Goal: Task Accomplishment & Management: Use online tool/utility

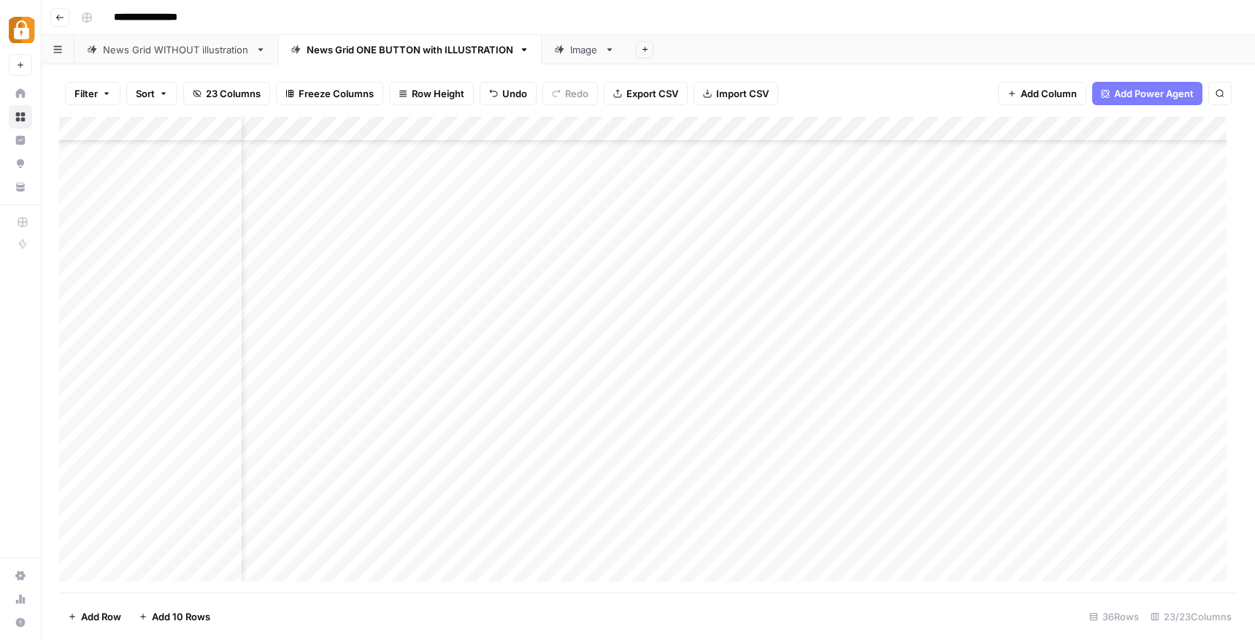
scroll to position [179, 10]
click at [164, 452] on div "Add Column" at bounding box center [648, 354] width 1179 height 475
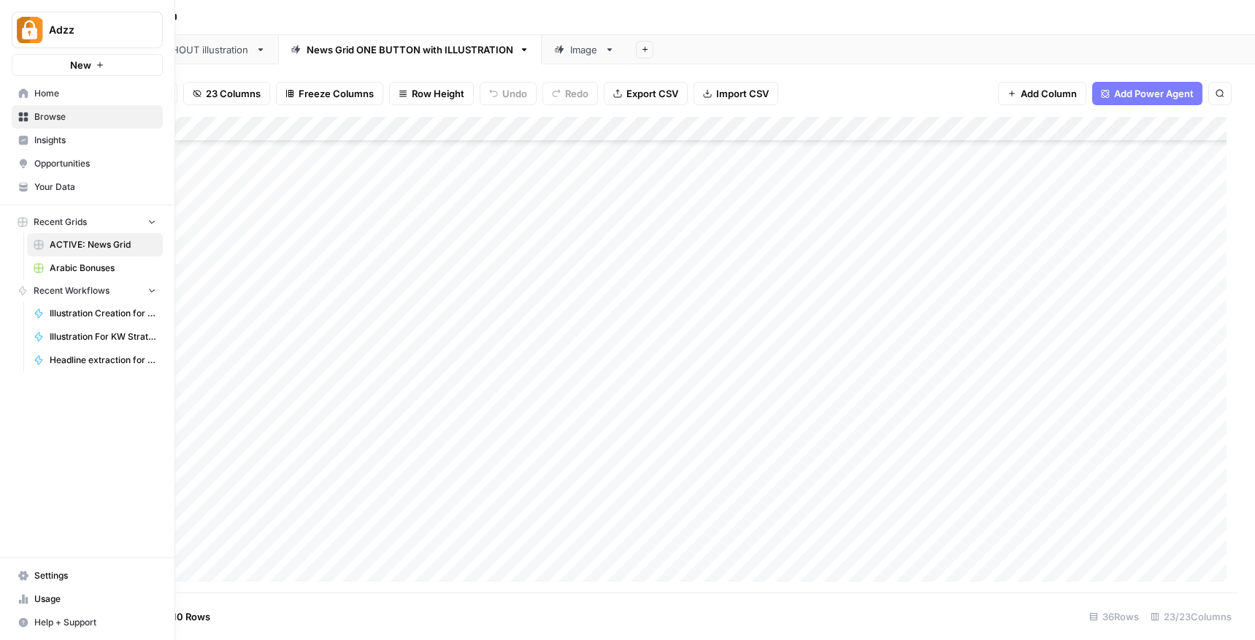
click at [29, 451] on div "Adzz New Home Browse Insights Opportunities Your Data Recent Grids ACTIVE: News…" at bounding box center [87, 320] width 175 height 640
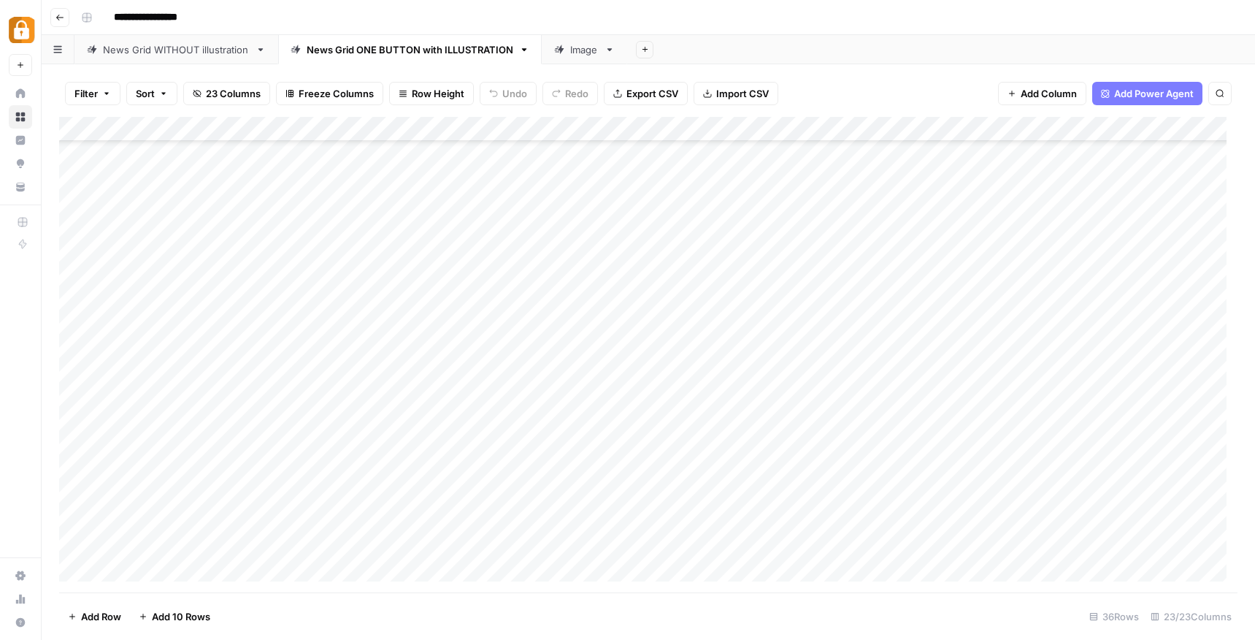
click at [187, 457] on div "Add Column" at bounding box center [648, 354] width 1179 height 475
click at [179, 501] on div "Select option [PERSON_NAME] [PERSON_NAME] [PERSON_NAME] [PERSON_NAME] [PERSON_N…" at bounding box center [192, 572] width 164 height 257
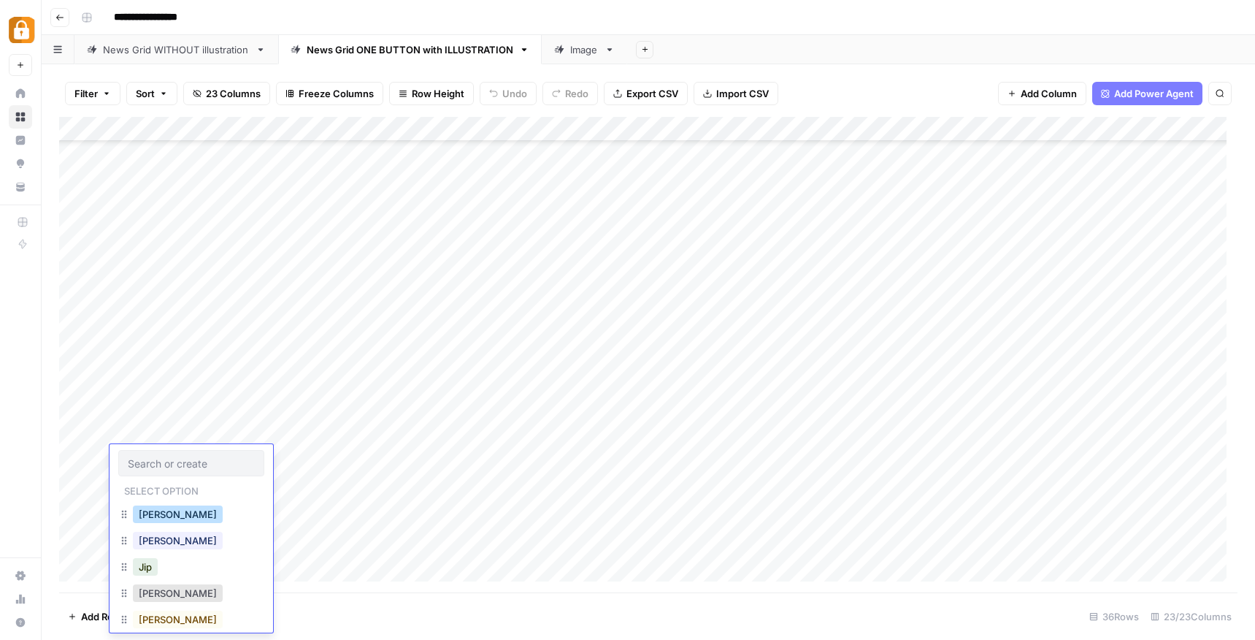
click at [177, 511] on button "[PERSON_NAME]" at bounding box center [178, 514] width 90 height 18
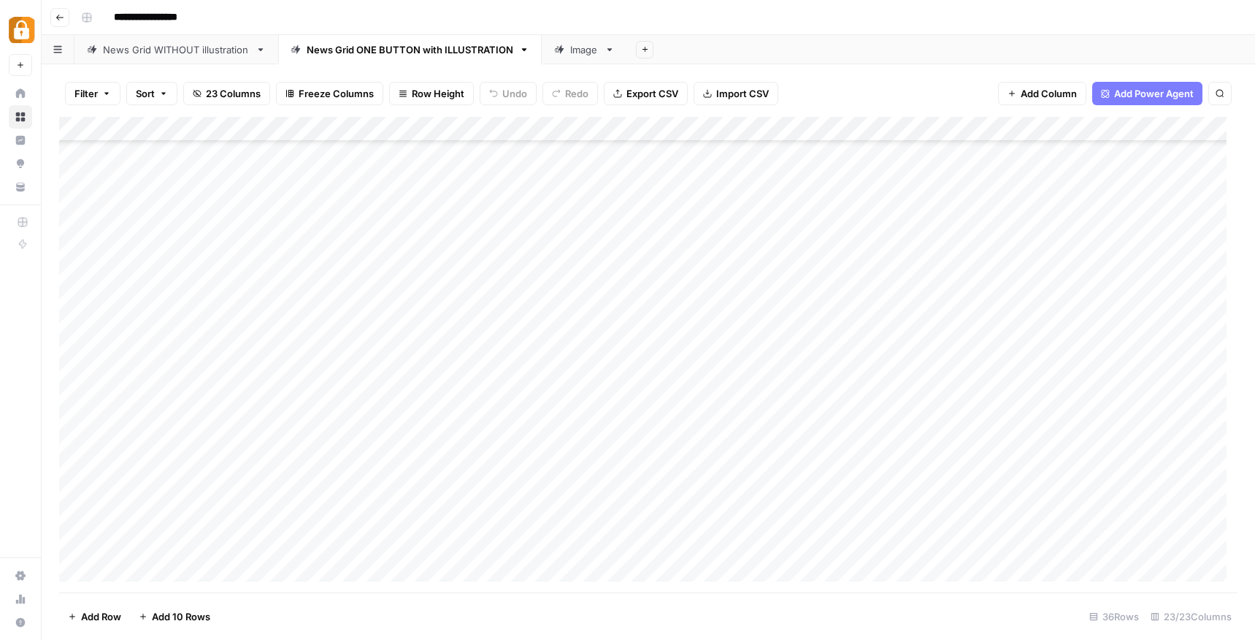
click at [292, 460] on div "Add Column" at bounding box center [648, 354] width 1179 height 475
type textarea "****"
click at [581, 458] on div "Add Column" at bounding box center [648, 354] width 1179 height 475
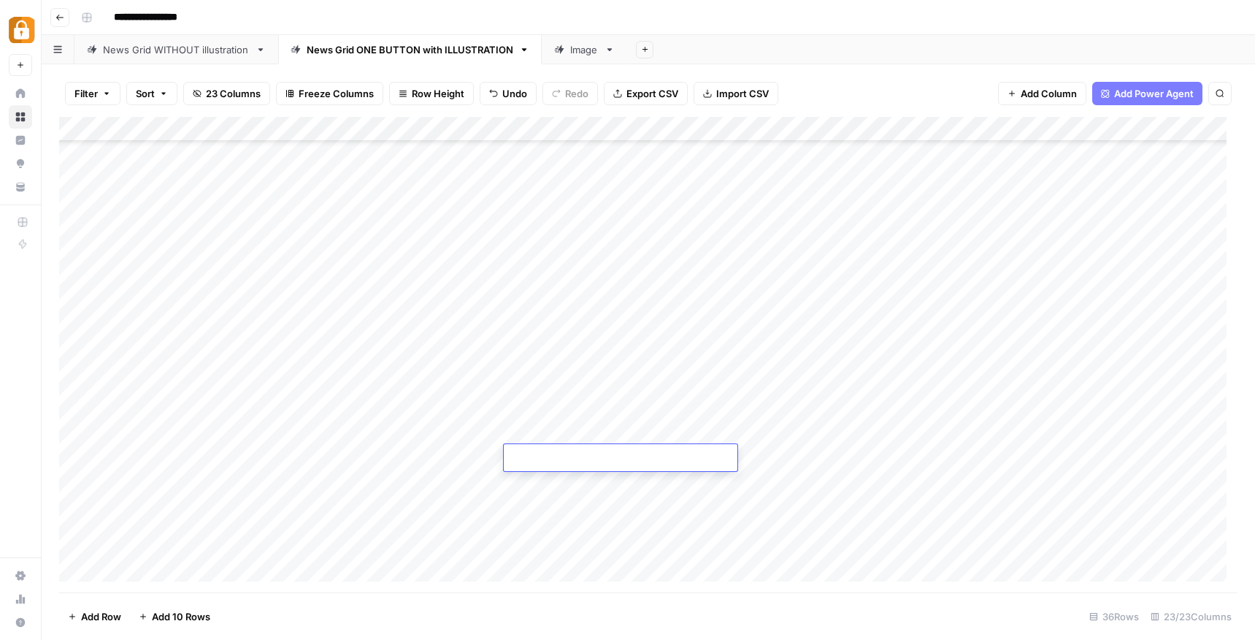
type textarea "**********"
click at [813, 454] on div "Add Column" at bounding box center [648, 354] width 1179 height 475
type textarea "******"
click at [954, 457] on div "Add Column" at bounding box center [648, 354] width 1179 height 475
click at [906, 454] on div "Add Column" at bounding box center [648, 354] width 1179 height 475
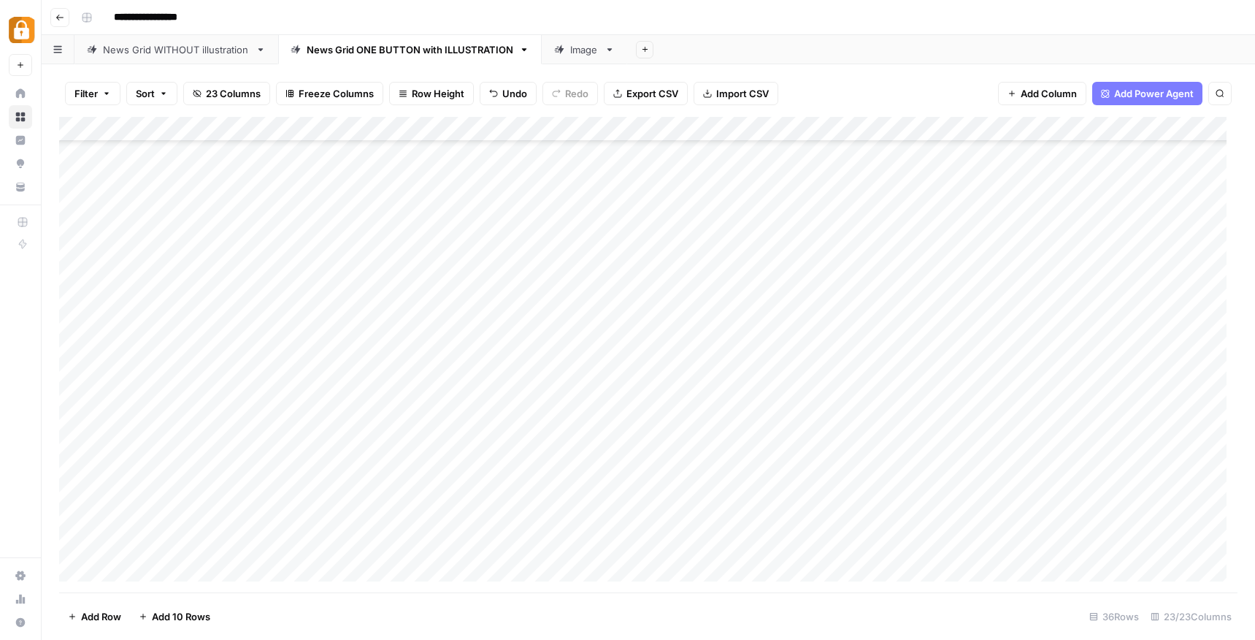
click at [904, 435] on div "Add Column" at bounding box center [648, 354] width 1179 height 475
click at [904, 435] on textarea "**********" at bounding box center [950, 434] width 234 height 20
click at [895, 454] on div "Add Column" at bounding box center [648, 354] width 1179 height 475
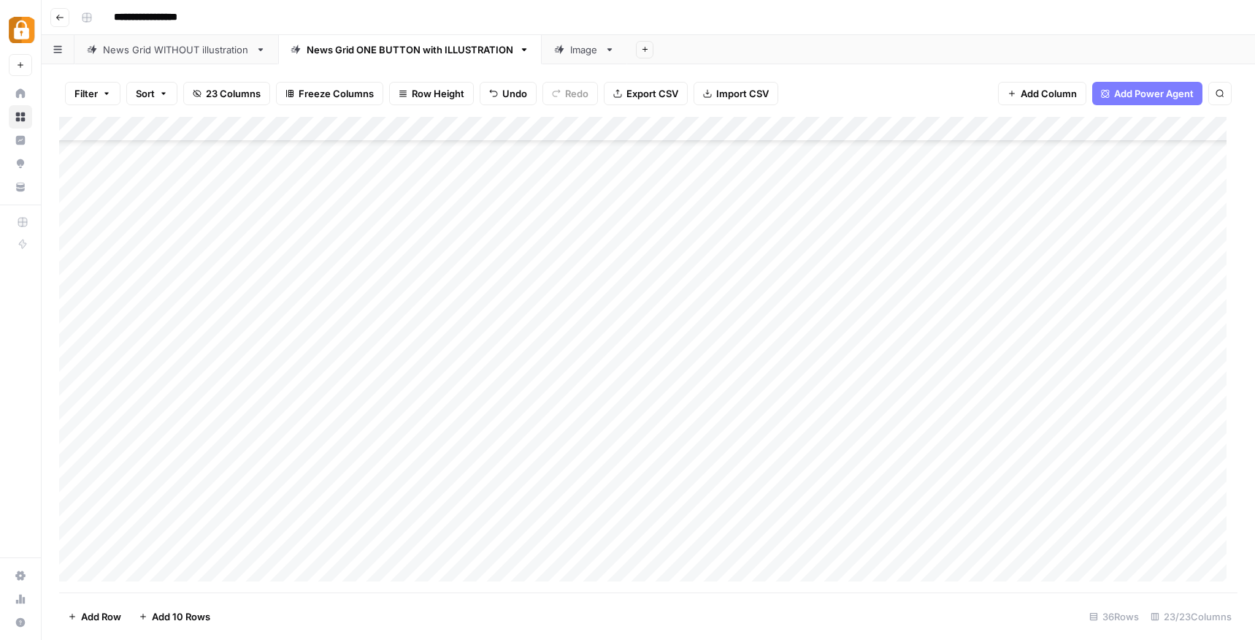
click at [895, 454] on div "Add Column" at bounding box center [648, 354] width 1179 height 475
click at [895, 454] on textarea at bounding box center [950, 458] width 234 height 20
type textarea "**********"
click at [998, 489] on div "Add Column" at bounding box center [648, 354] width 1179 height 475
click at [993, 451] on div "Add Column" at bounding box center [648, 354] width 1179 height 475
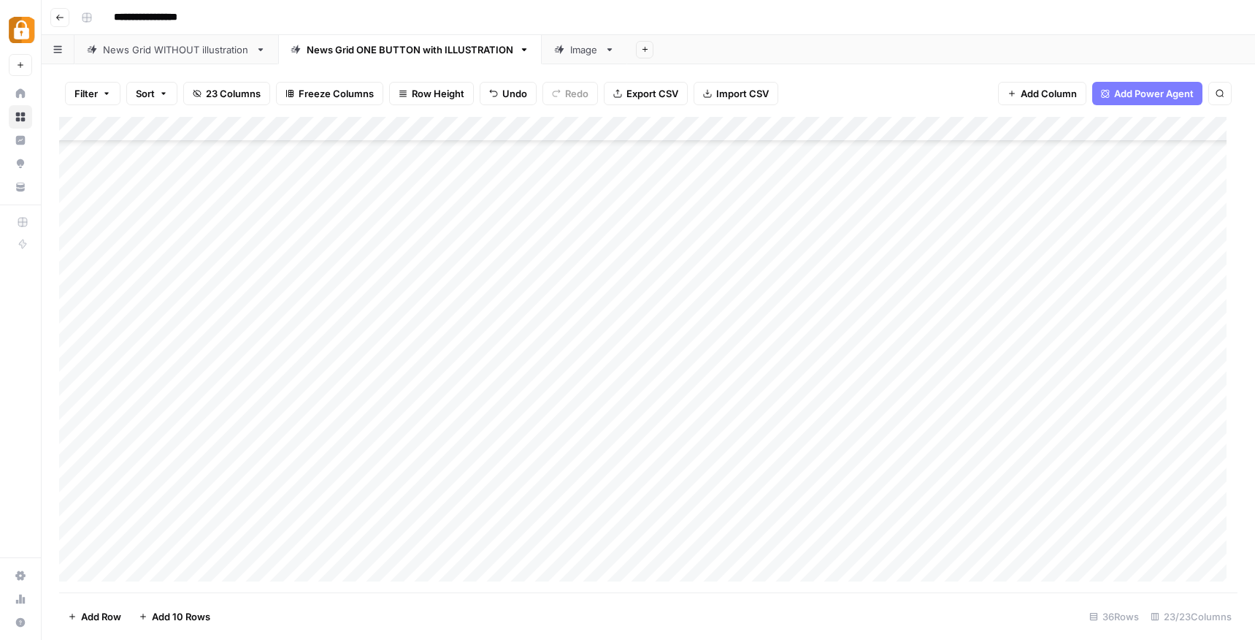
click at [993, 451] on div "Add Column" at bounding box center [648, 354] width 1179 height 475
paste textarea "**********"
drag, startPoint x: 1029, startPoint y: 457, endPoint x: 950, endPoint y: 462, distance: 79.0
click at [951, 462] on body "**********" at bounding box center [627, 320] width 1255 height 640
drag, startPoint x: 1068, startPoint y: 457, endPoint x: 1054, endPoint y: 459, distance: 14.7
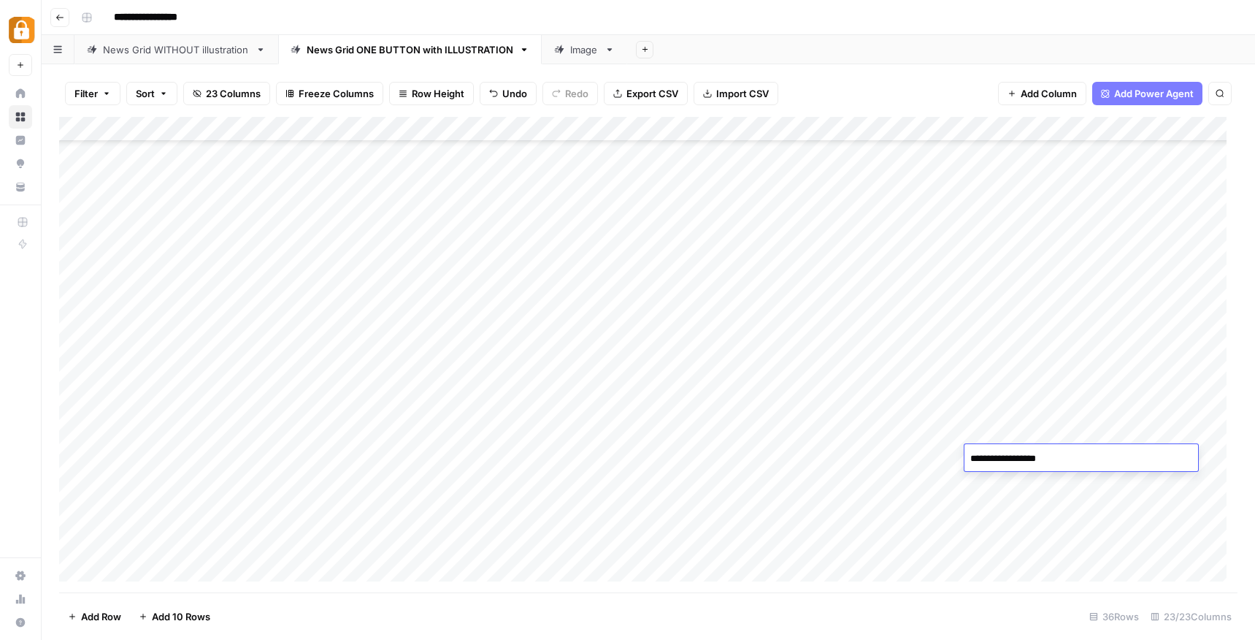
click at [1054, 459] on textarea "**********" at bounding box center [1082, 458] width 234 height 20
type textarea "**********"
click at [556, 607] on footer "Add Row Add 10 Rows 36 Rows 23/23 Columns" at bounding box center [648, 615] width 1179 height 47
click at [947, 458] on div "Add Column" at bounding box center [648, 354] width 1179 height 475
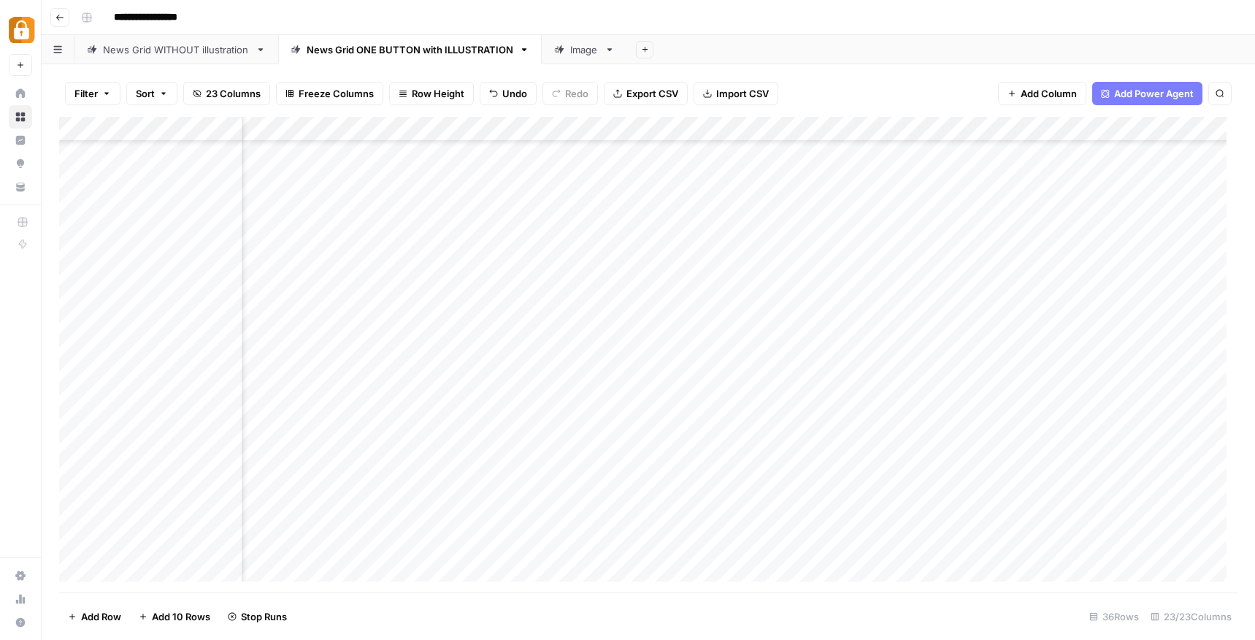
scroll to position [142, 790]
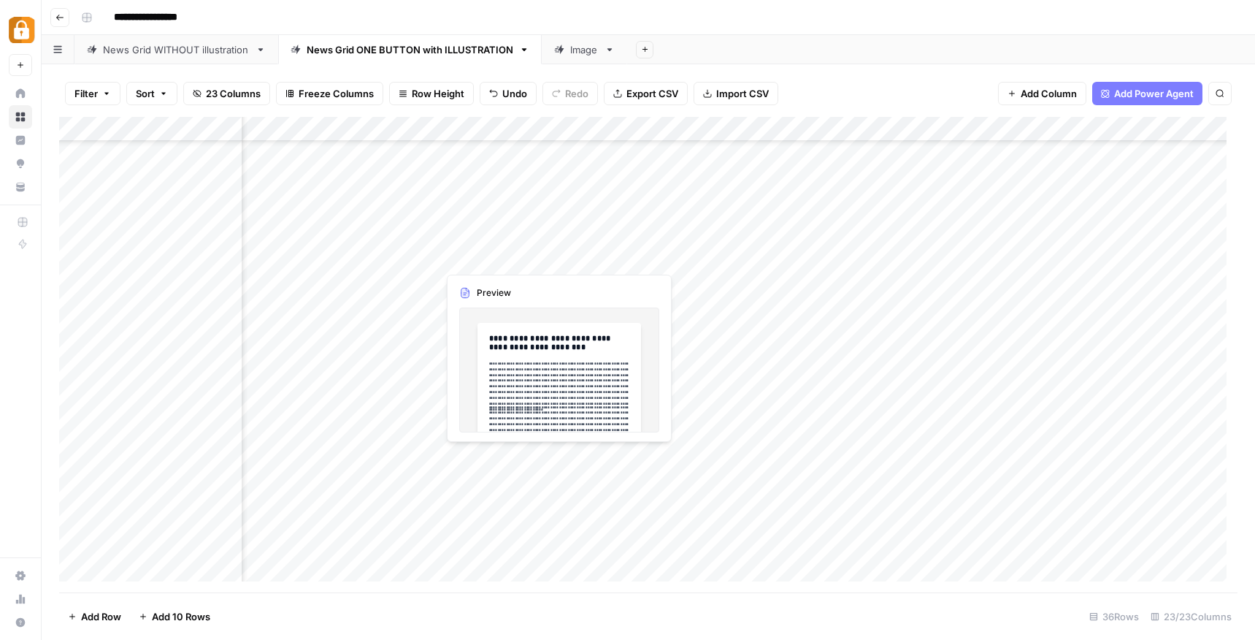
click at [484, 452] on div "Add Column" at bounding box center [648, 354] width 1179 height 475
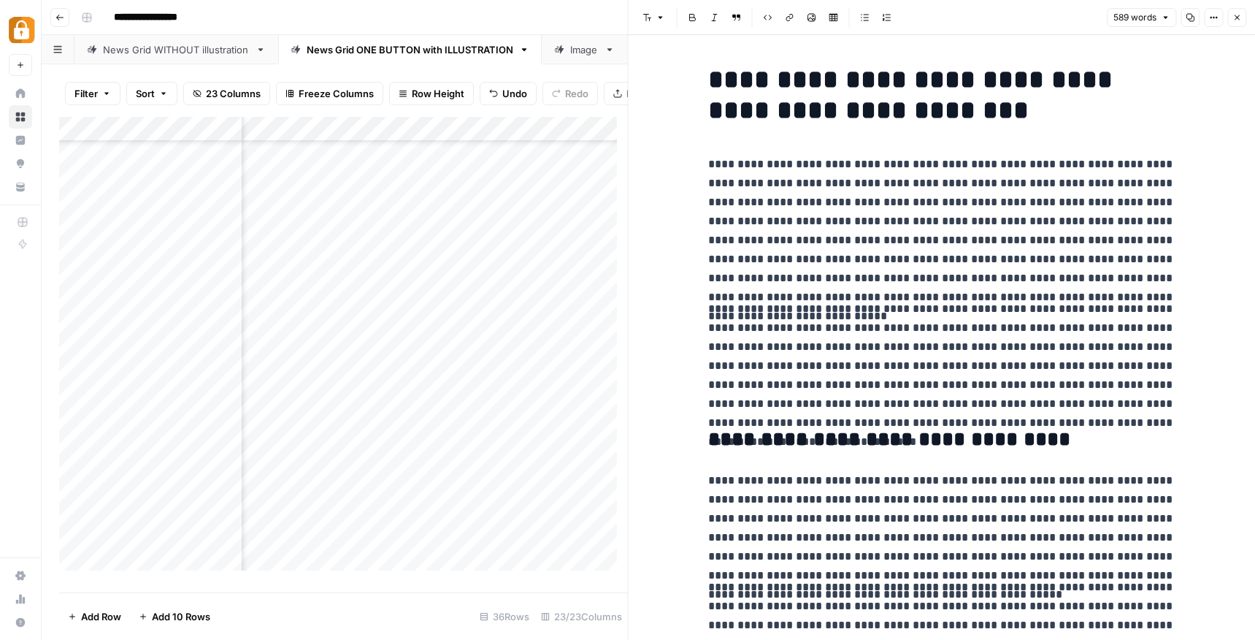
click at [1240, 20] on icon "button" at bounding box center [1237, 17] width 9 height 9
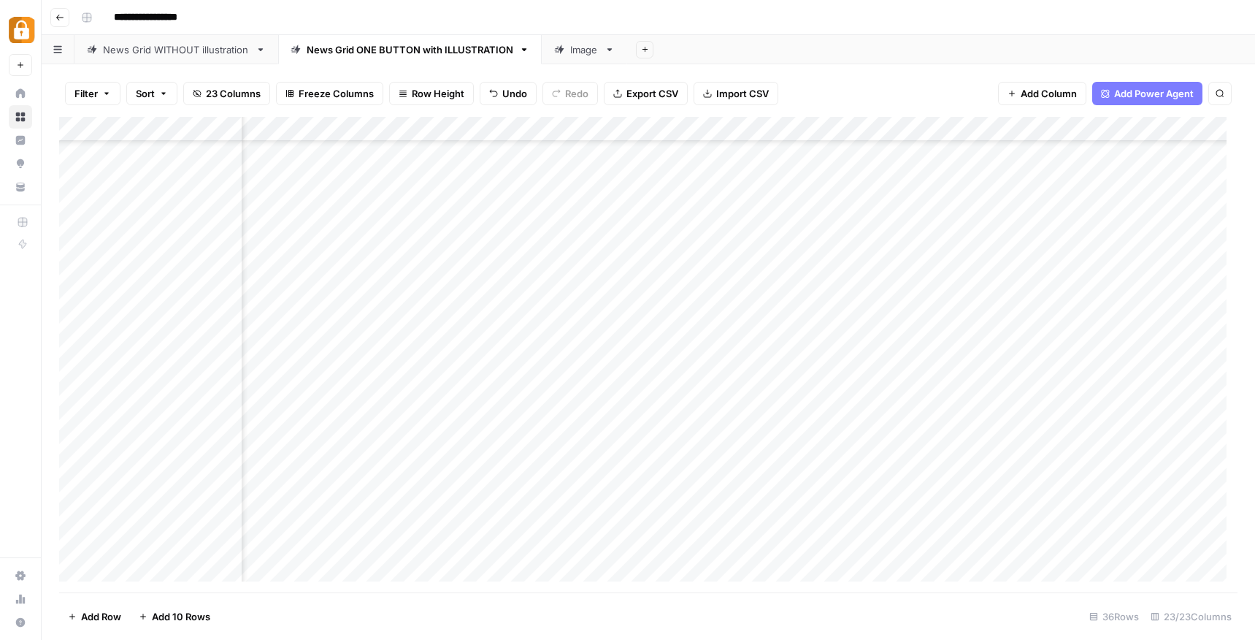
click at [651, 460] on div "Add Column" at bounding box center [648, 354] width 1179 height 475
click at [867, 461] on div "Add Column" at bounding box center [648, 354] width 1179 height 475
click at [824, 459] on div "Add Column" at bounding box center [648, 354] width 1179 height 475
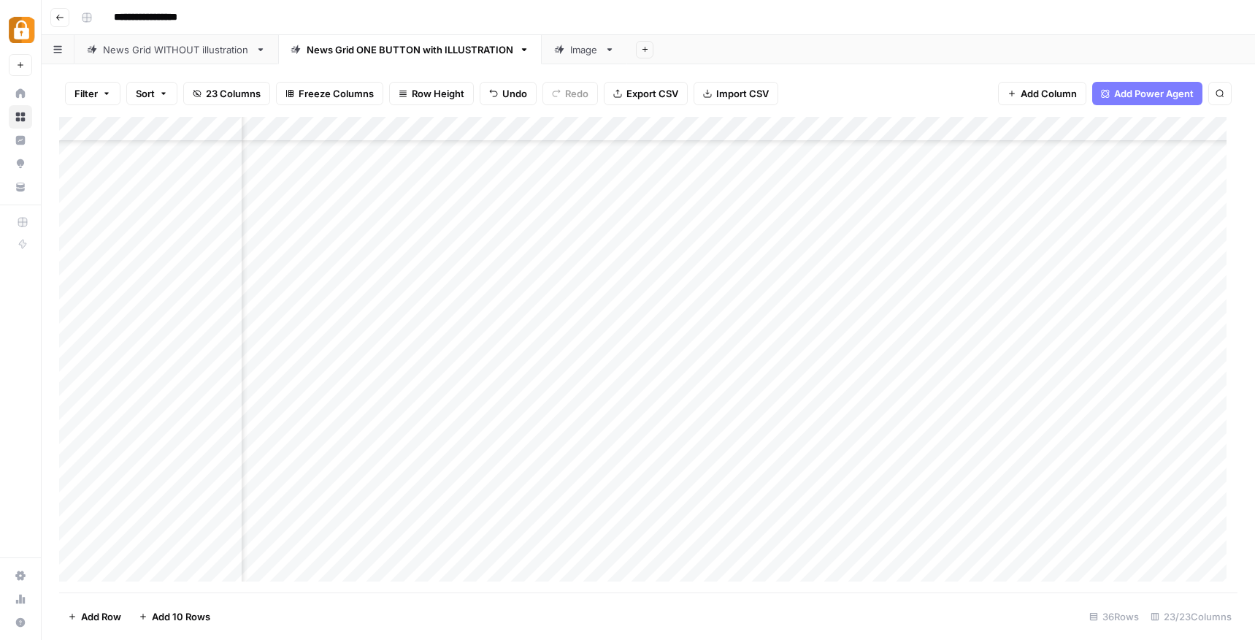
click at [824, 459] on div "Add Column" at bounding box center [648, 354] width 1179 height 475
click at [741, 457] on div "Add Column" at bounding box center [648, 354] width 1179 height 475
click at [741, 456] on div "Add Column" at bounding box center [648, 354] width 1179 height 475
click at [741, 457] on div "Add Column" at bounding box center [648, 354] width 1179 height 475
click at [796, 456] on div "Add Column" at bounding box center [648, 354] width 1179 height 475
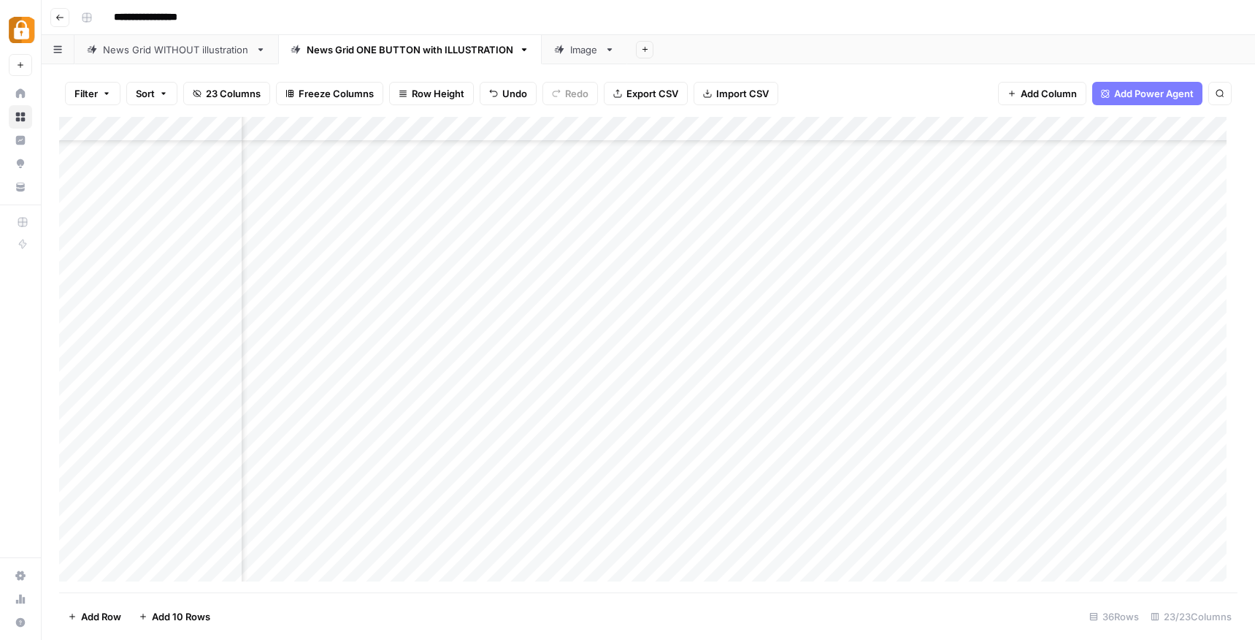
click at [796, 456] on div "Add Column" at bounding box center [648, 354] width 1179 height 475
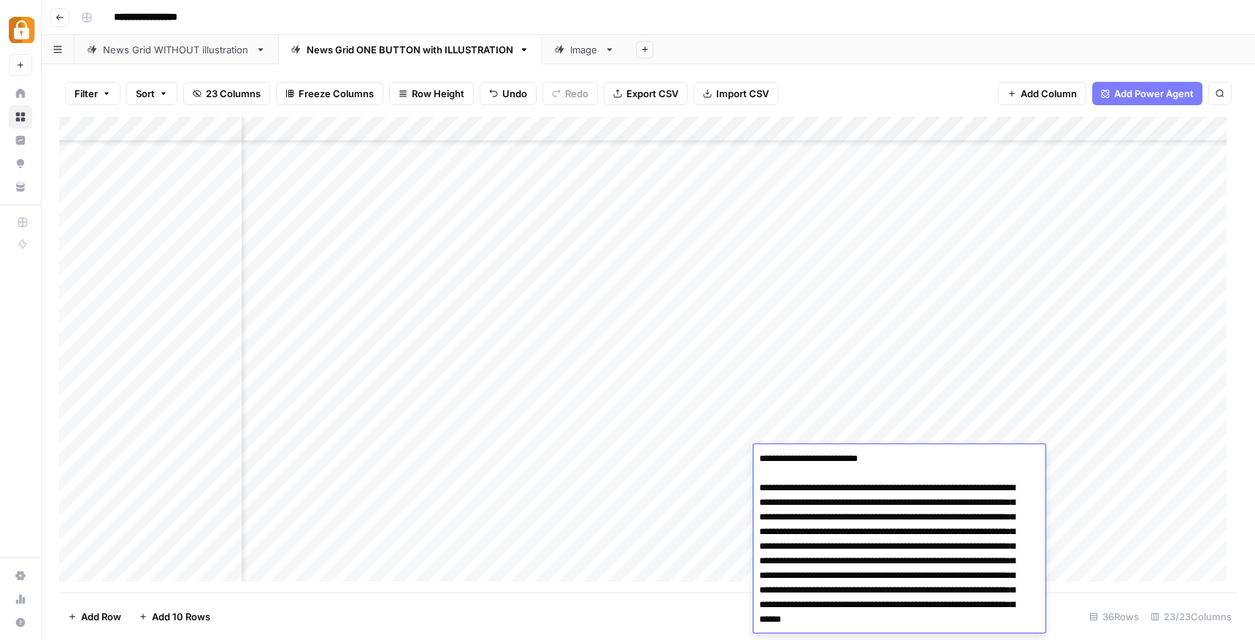
scroll to position [26, 0]
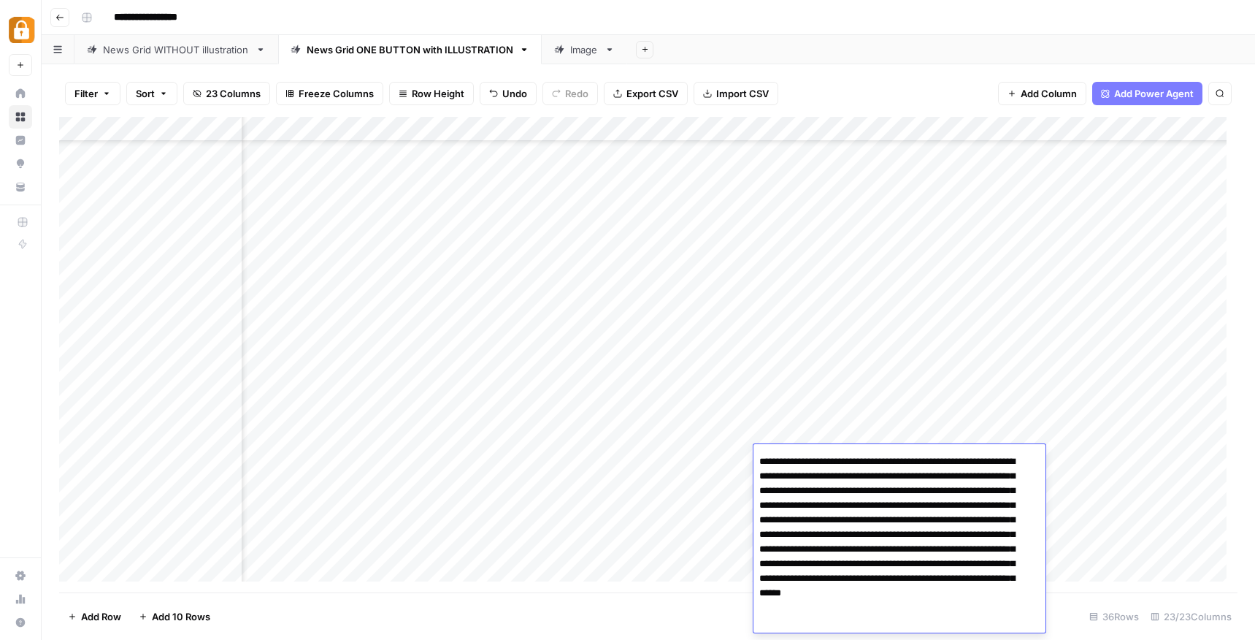
click at [742, 613] on footer "Add Row Add 10 Rows 36 Rows 23/23 Columns" at bounding box center [648, 615] width 1179 height 47
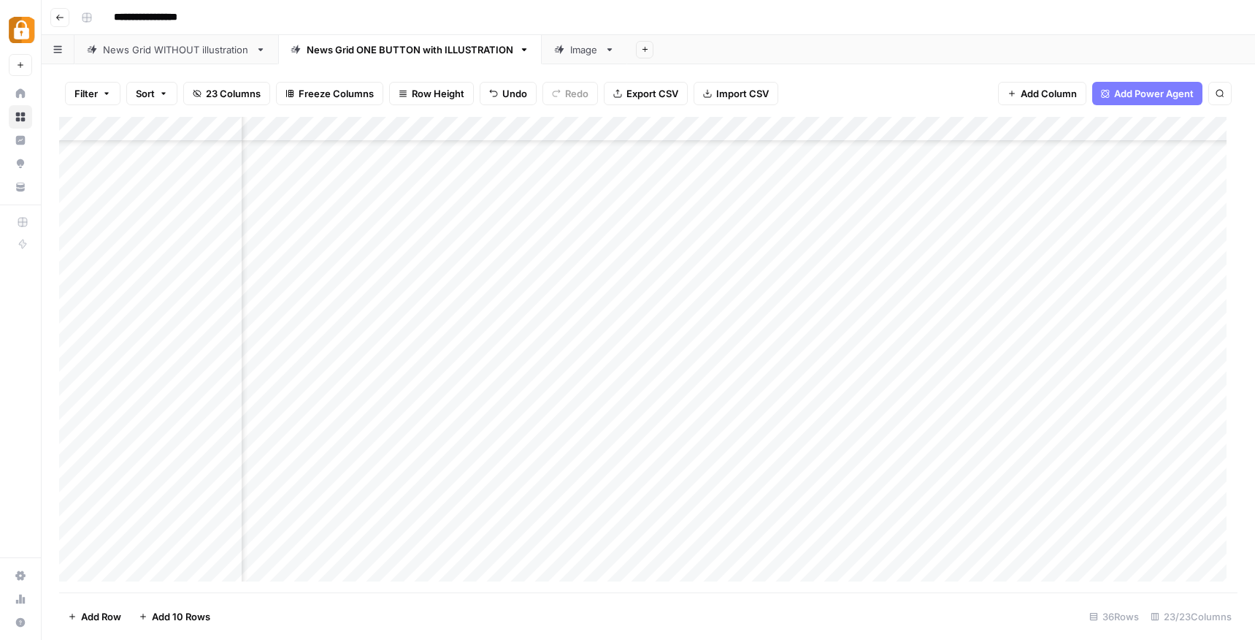
click at [954, 457] on div "Add Column" at bounding box center [648, 354] width 1179 height 475
click at [637, 457] on div "Add Column" at bounding box center [648, 354] width 1179 height 475
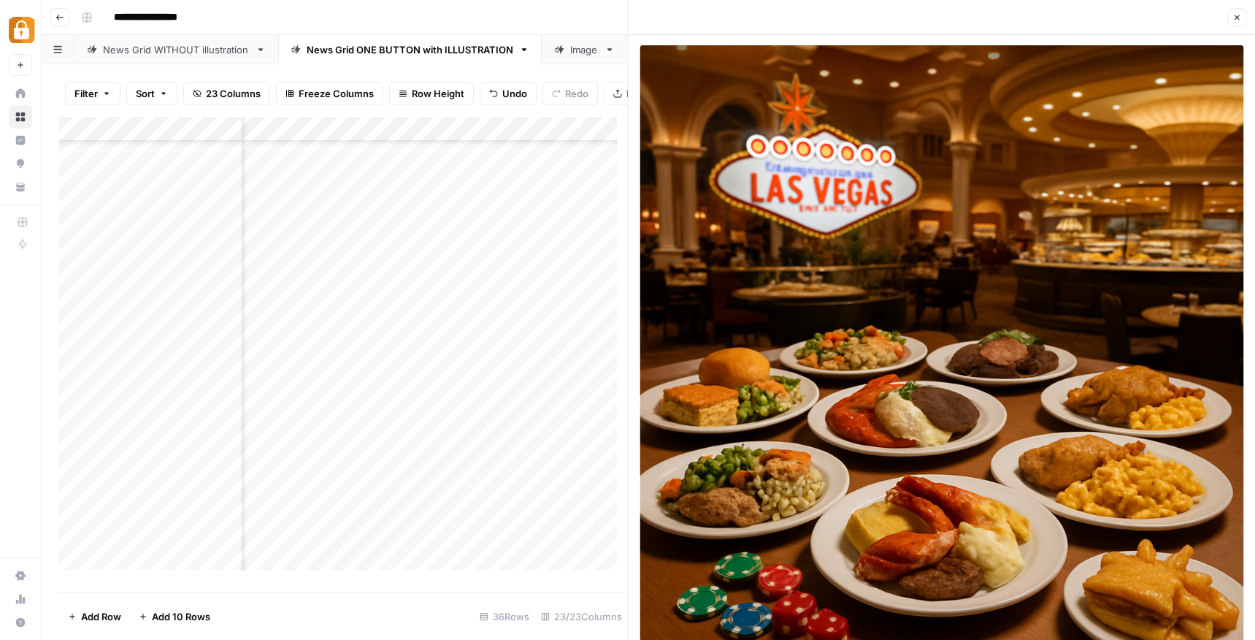
scroll to position [3, 0]
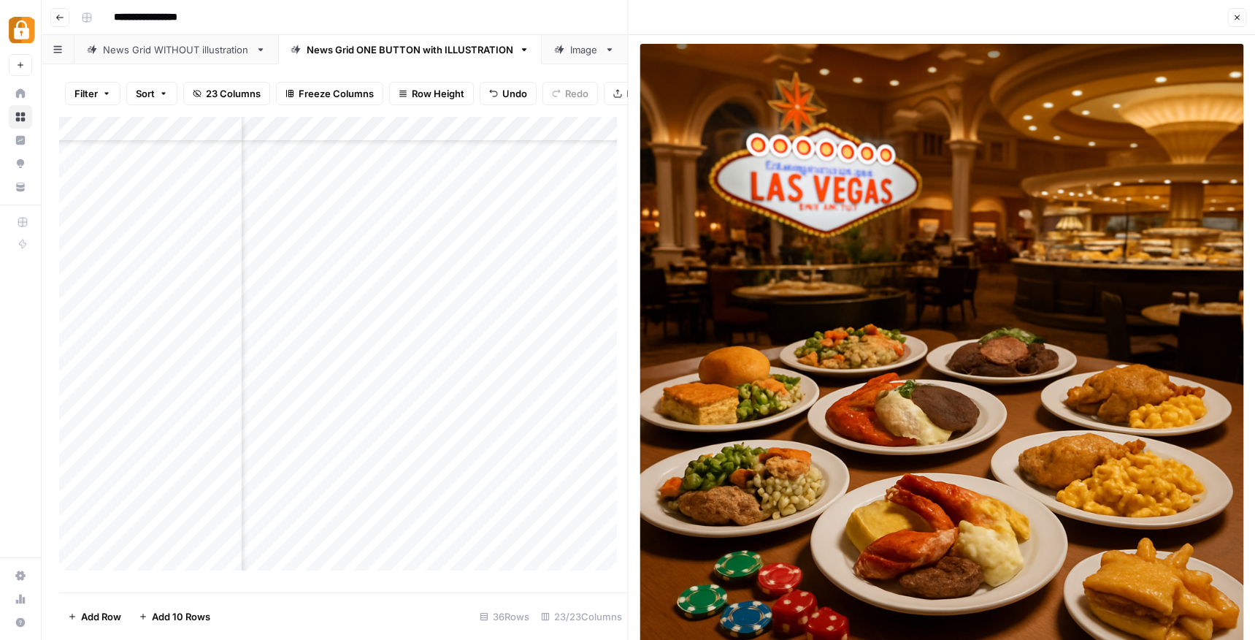
click at [1234, 18] on icon "button" at bounding box center [1237, 17] width 9 height 9
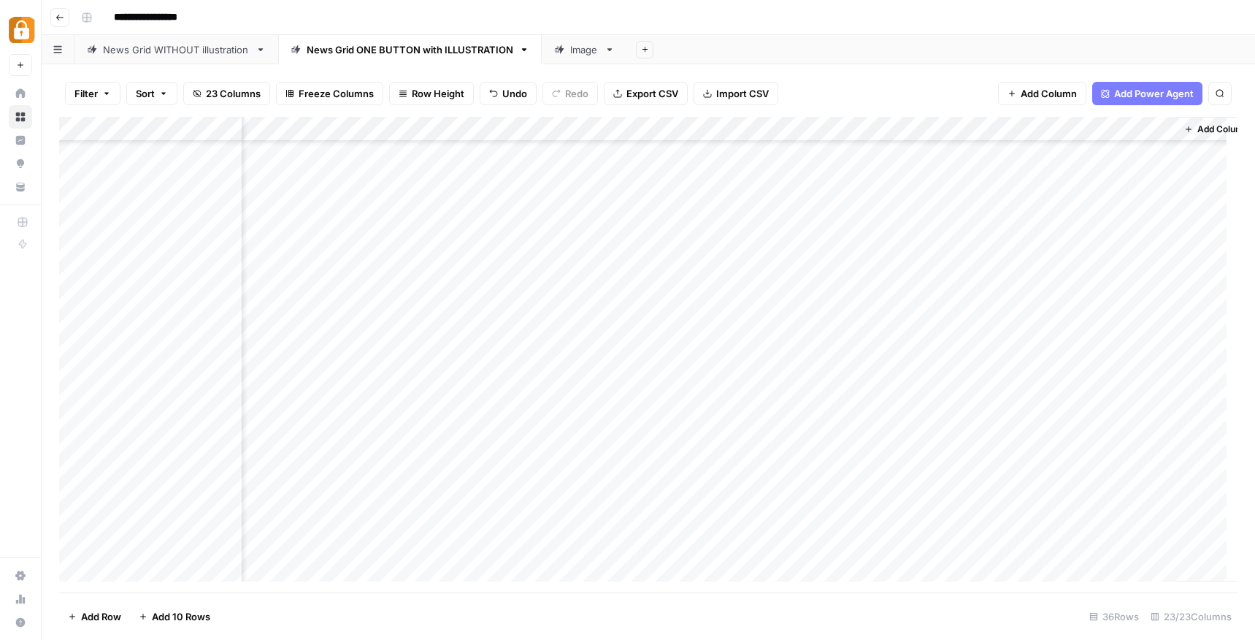
click at [444, 458] on div "Add Column" at bounding box center [648, 354] width 1179 height 475
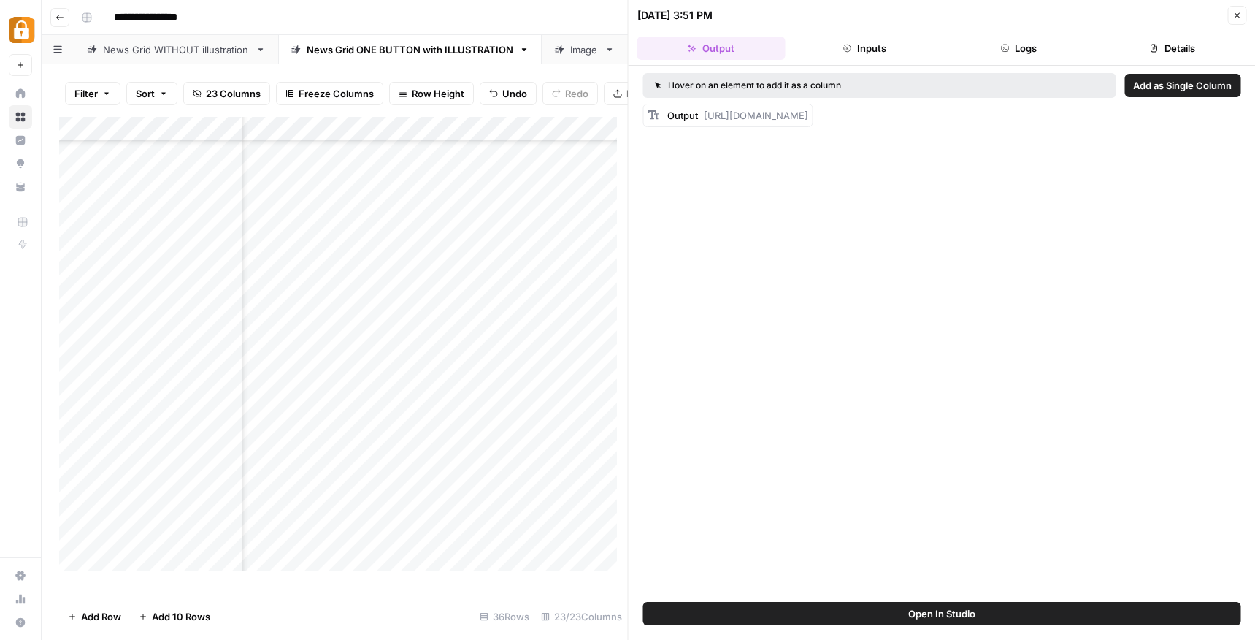
click at [1236, 13] on icon "button" at bounding box center [1237, 15] width 9 height 9
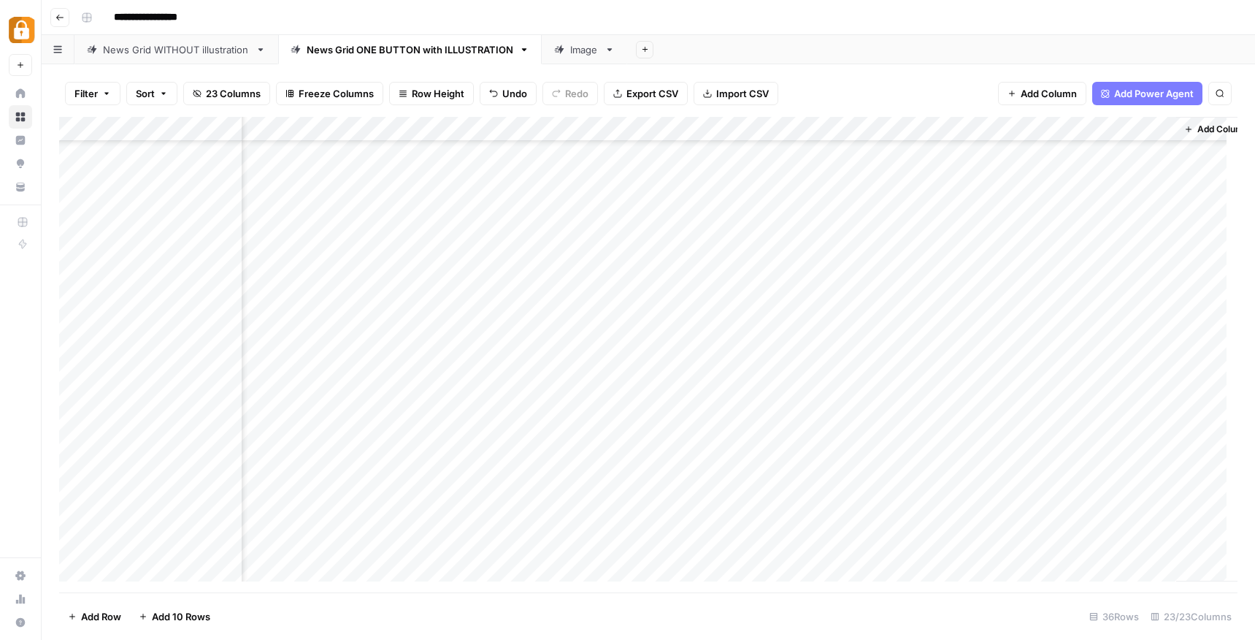
click at [322, 458] on div "Add Column" at bounding box center [648, 354] width 1179 height 475
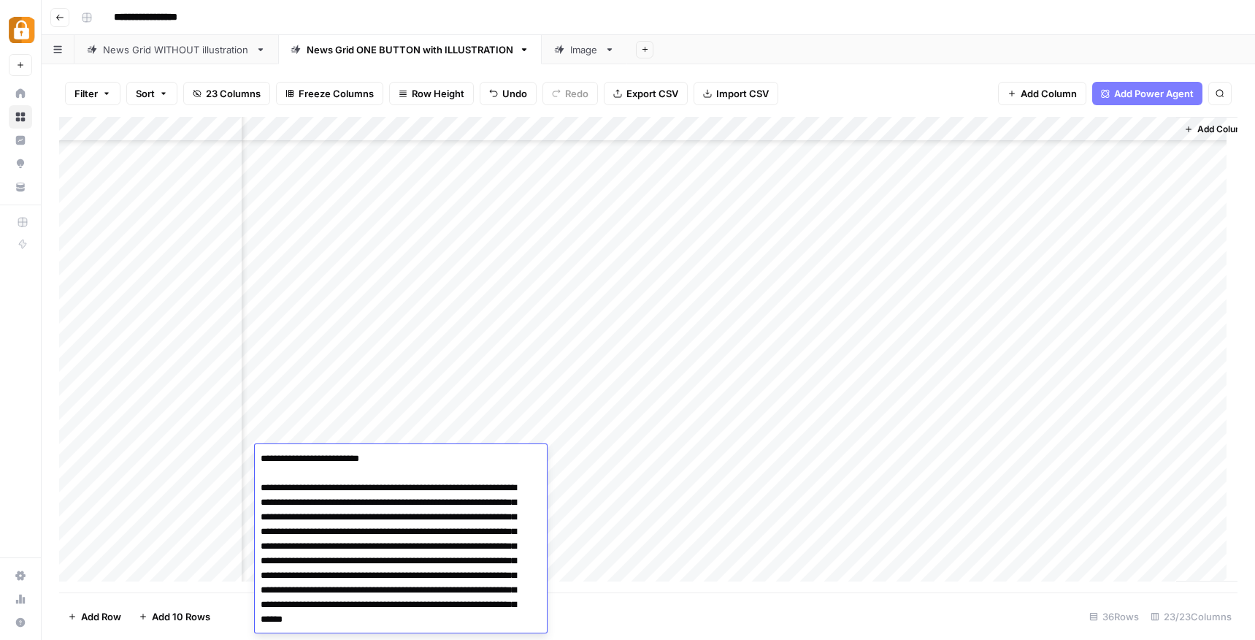
scroll to position [26, 0]
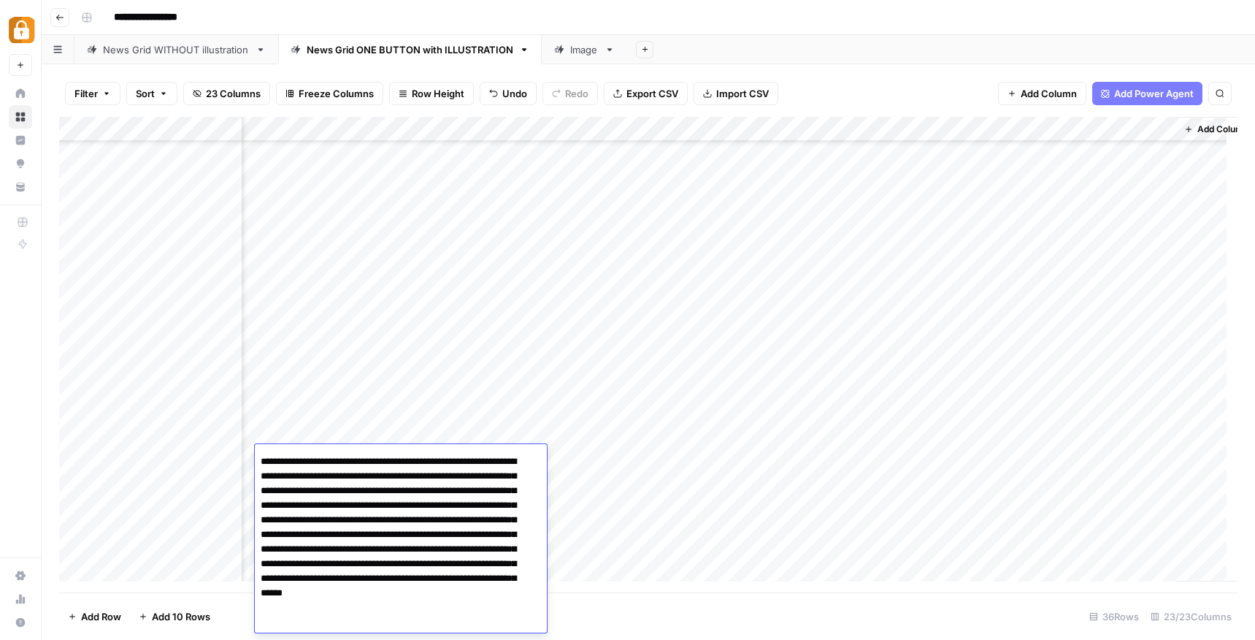
drag, startPoint x: 511, startPoint y: 607, endPoint x: 326, endPoint y: 479, distance: 224.7
click at [326, 479] on textarea "**********" at bounding box center [395, 527] width 281 height 210
type textarea "**********"
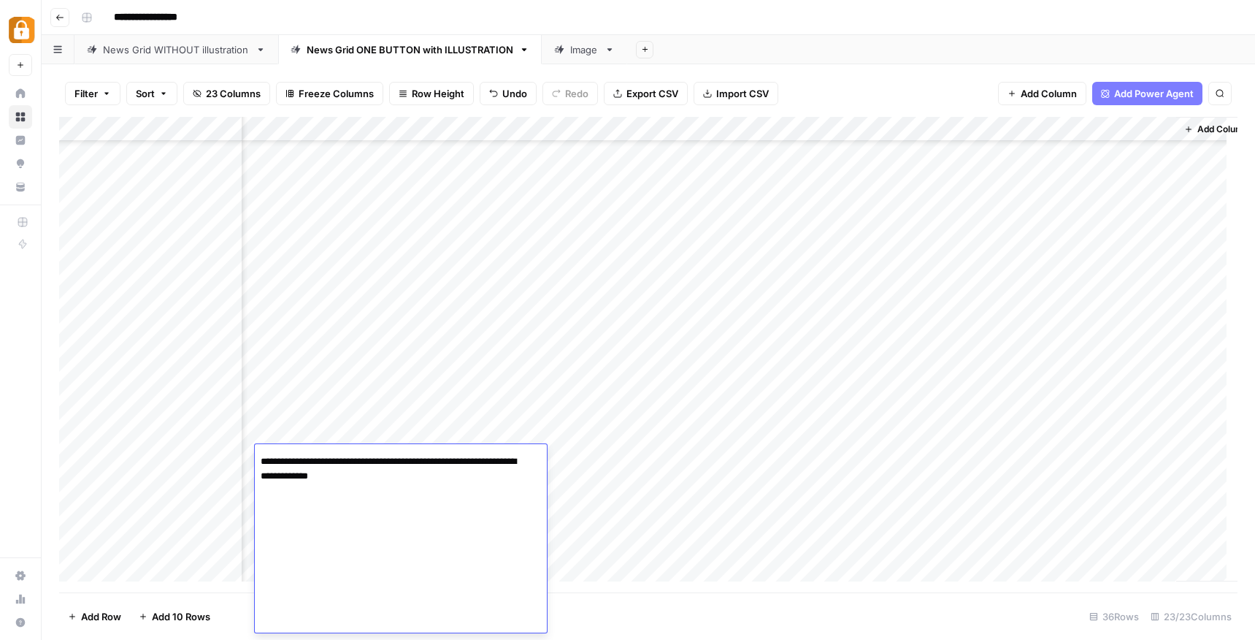
scroll to position [0, 0]
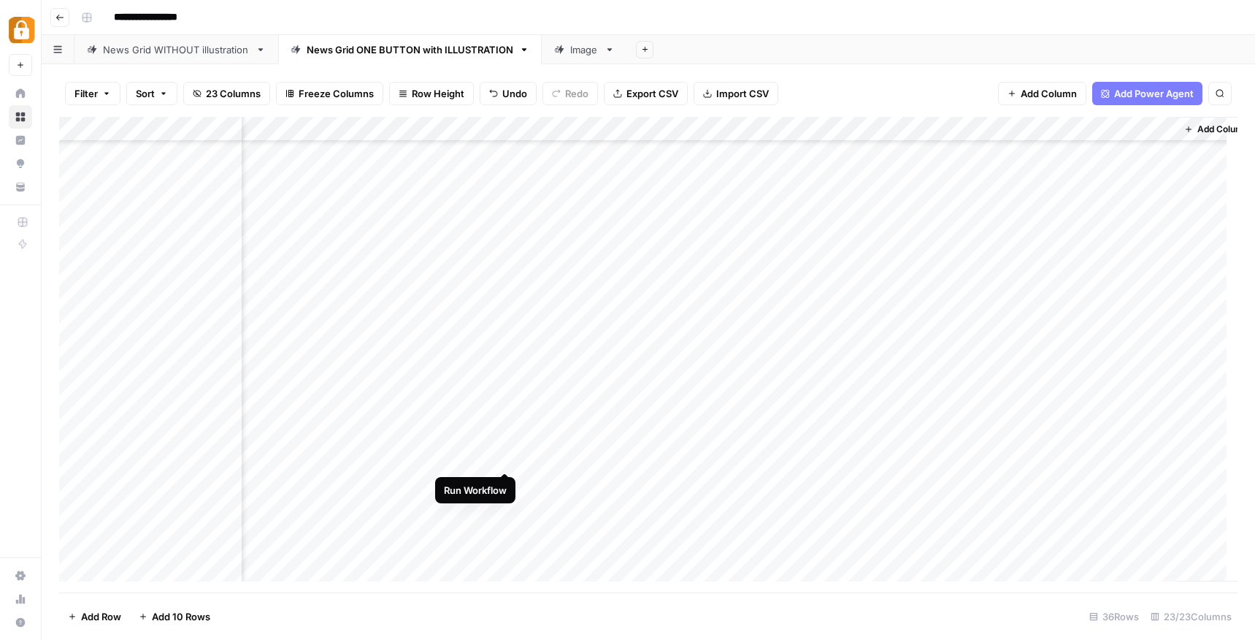
click at [504, 456] on div "Add Column" at bounding box center [648, 354] width 1179 height 475
click at [637, 454] on div "Add Column" at bounding box center [648, 354] width 1179 height 475
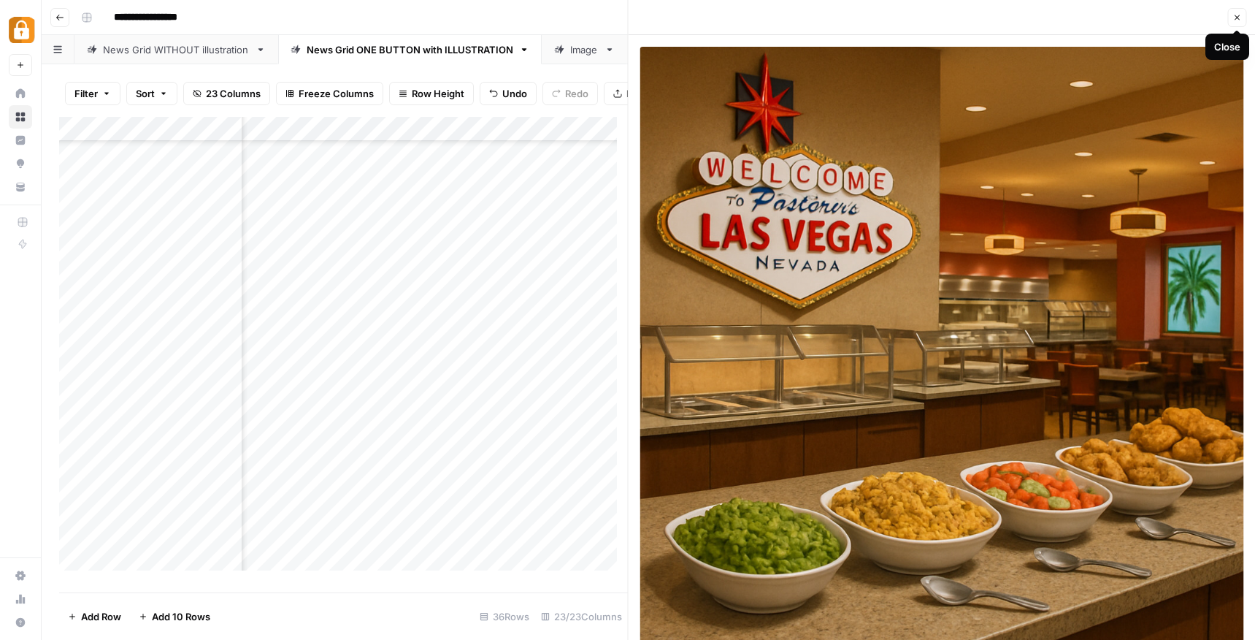
click at [1232, 17] on button "Close" at bounding box center [1237, 17] width 19 height 19
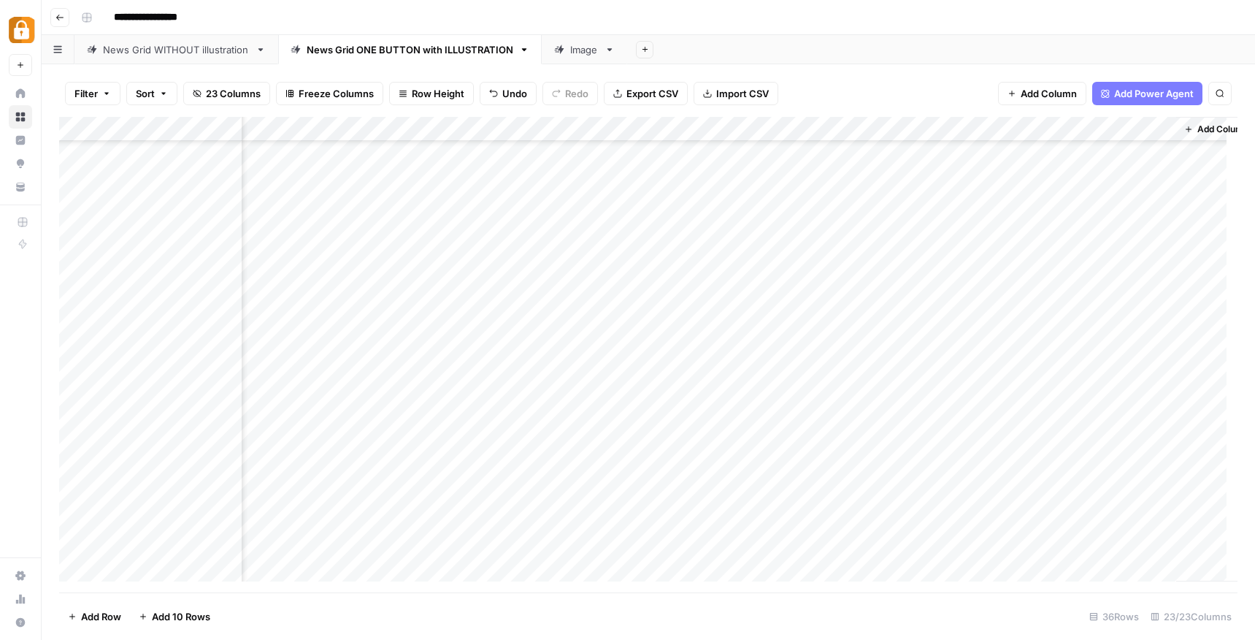
click at [721, 455] on div "Add Column" at bounding box center [648, 354] width 1179 height 475
click at [976, 457] on div "Add Column" at bounding box center [648, 354] width 1179 height 475
click at [673, 454] on div "Add Column" at bounding box center [648, 354] width 1179 height 475
